Goal: Transaction & Acquisition: Purchase product/service

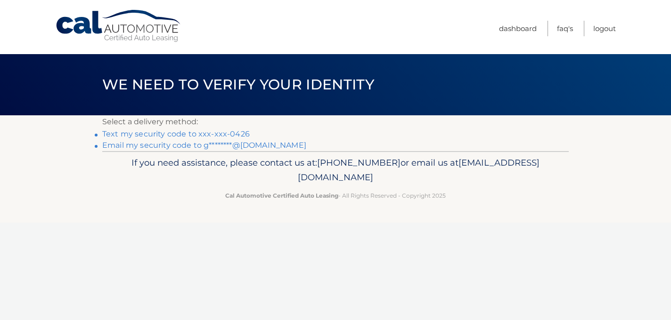
click at [216, 134] on link "Text my security code to xxx-xxx-0426" at bounding box center [175, 134] width 147 height 9
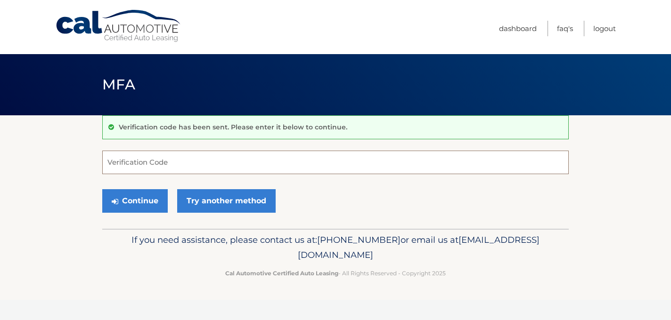
click at [133, 163] on input "Verification Code" at bounding box center [335, 163] width 466 height 24
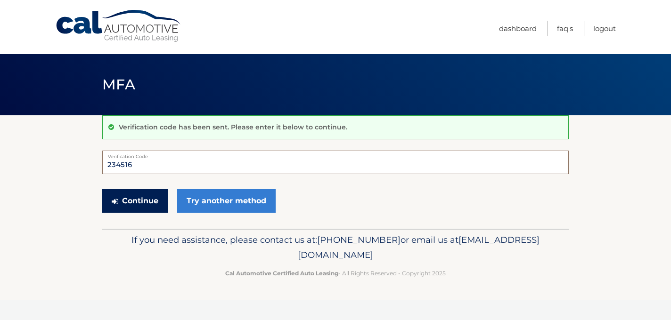
type input "234516"
click at [146, 196] on button "Continue" at bounding box center [134, 201] width 65 height 24
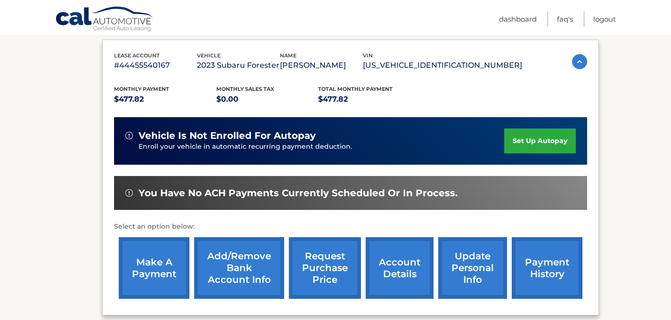
scroll to position [156, 0]
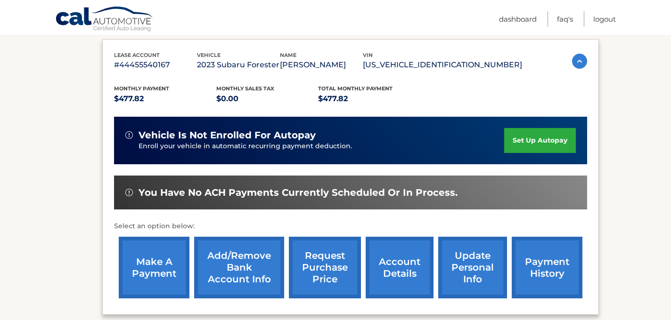
click at [146, 265] on link "make a payment" at bounding box center [154, 268] width 71 height 62
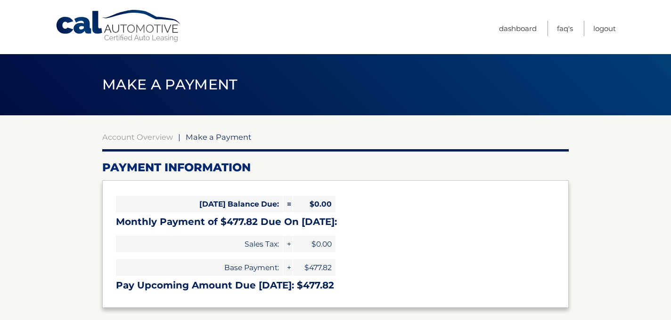
select select "NjYyODAxZDUtZjc0Zi00NjI3LWEwNTctMzNjNmYxNDMyYzBh"
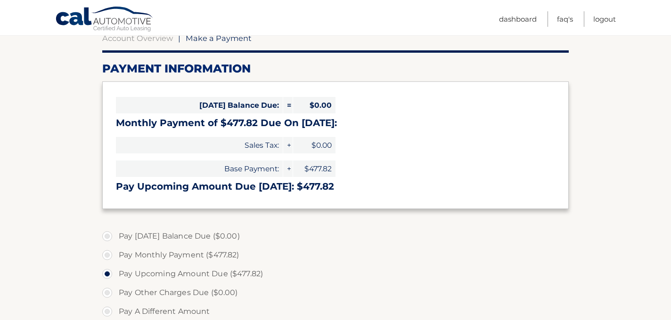
scroll to position [107, 0]
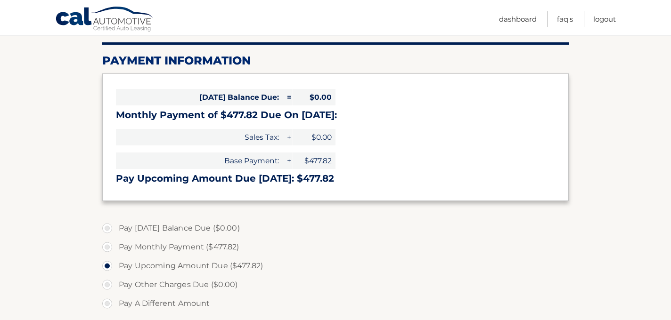
click at [110, 246] on label "Pay Monthly Payment ($477.82)" at bounding box center [335, 247] width 466 height 19
click at [110, 246] on input "Pay Monthly Payment ($477.82)" at bounding box center [110, 245] width 9 height 15
radio input "true"
click at [110, 266] on label "Pay Upcoming Amount Due ($477.82)" at bounding box center [335, 266] width 466 height 19
click at [110, 266] on input "Pay Upcoming Amount Due ($477.82)" at bounding box center [110, 264] width 9 height 15
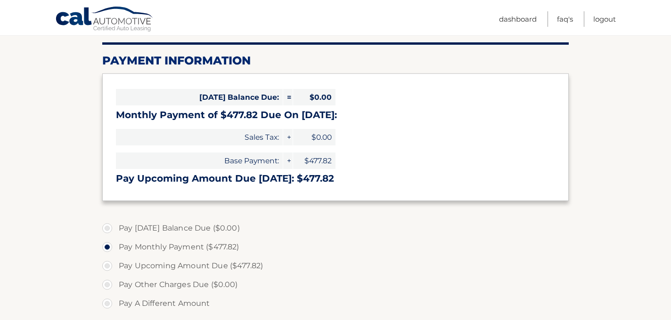
radio input "true"
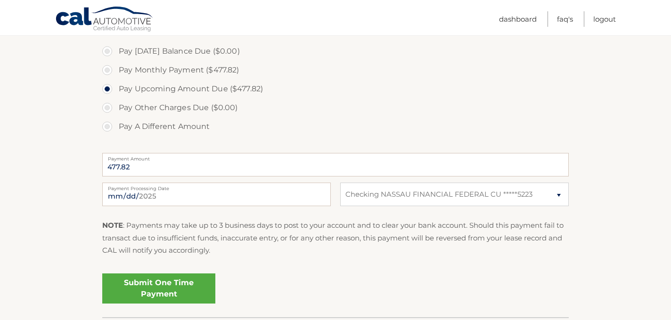
scroll to position [285, 0]
click at [164, 295] on link "Submit One Time Payment" at bounding box center [158, 288] width 113 height 30
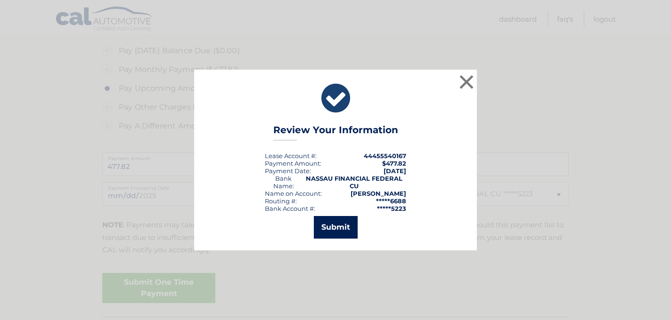
click at [347, 227] on button "Submit" at bounding box center [336, 227] width 44 height 23
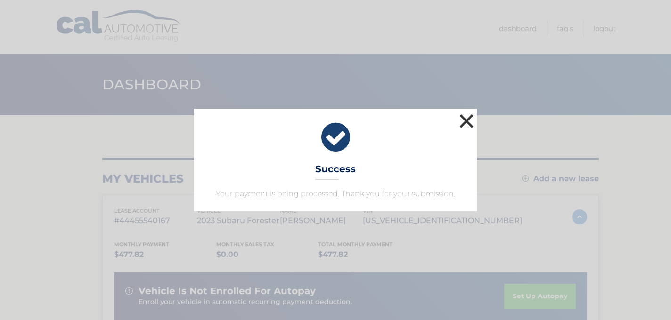
click at [464, 116] on button "×" at bounding box center [466, 121] width 19 height 19
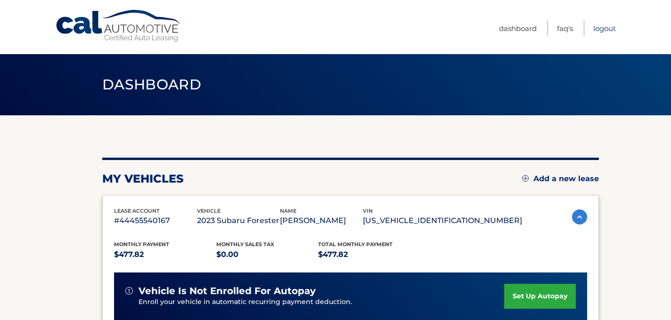
click at [605, 30] on link "Logout" at bounding box center [604, 29] width 23 height 16
